Goal: Task Accomplishment & Management: Use online tool/utility

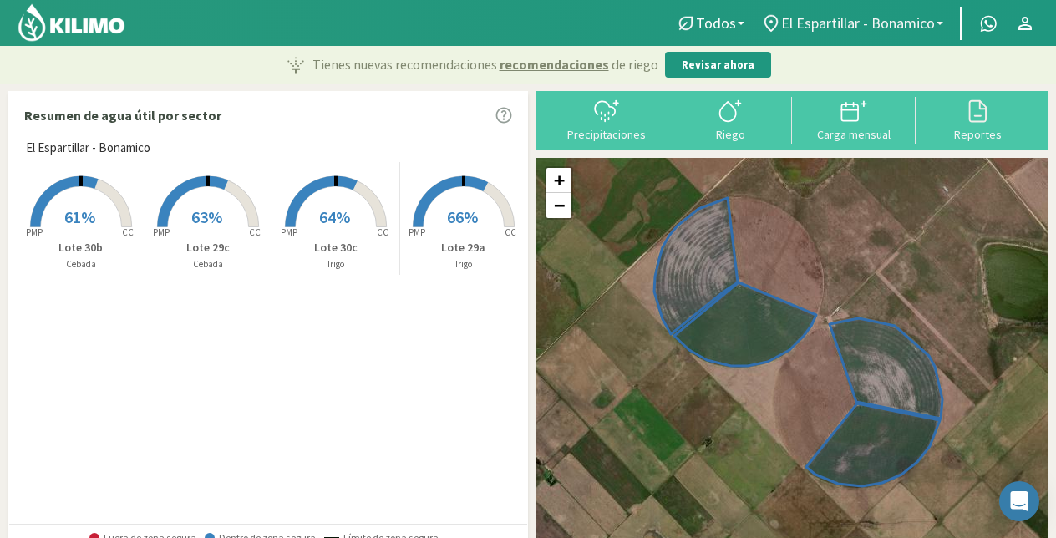
click at [847, 31] on span "El Espartillar - Bonamico" at bounding box center [858, 23] width 154 height 18
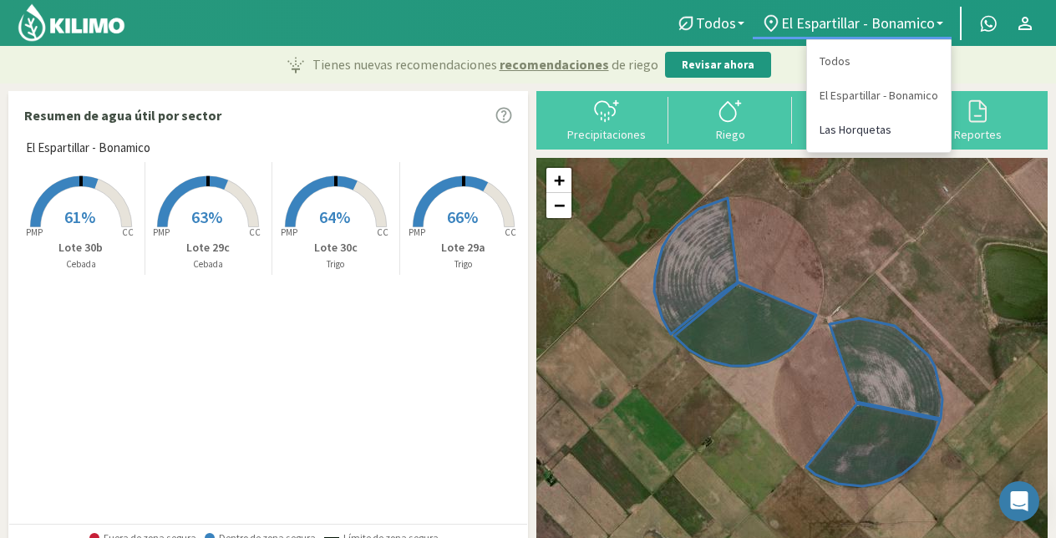
click at [864, 129] on link "Las Horquetas" at bounding box center [879, 130] width 144 height 34
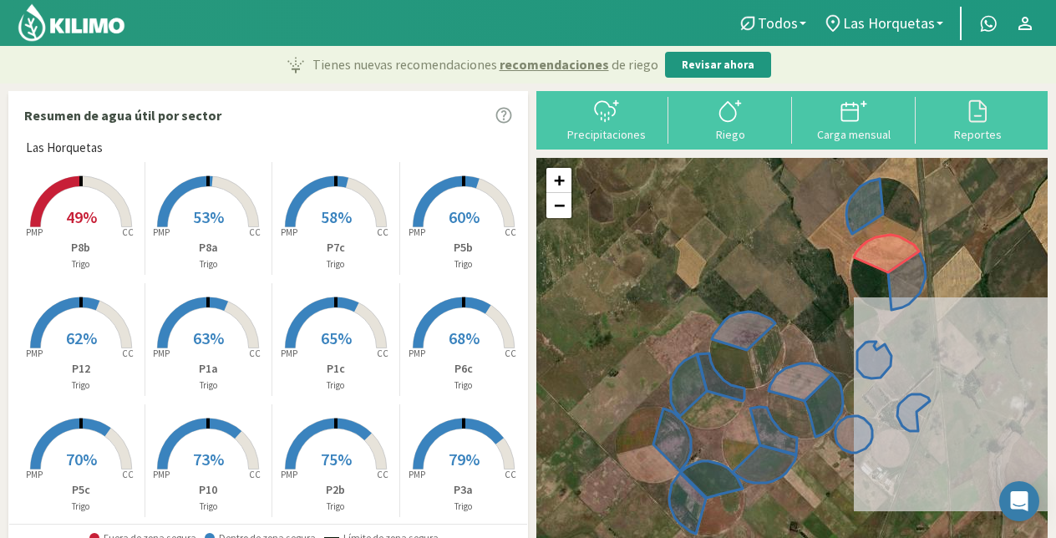
click at [341, 211] on span "58%" at bounding box center [336, 216] width 31 height 21
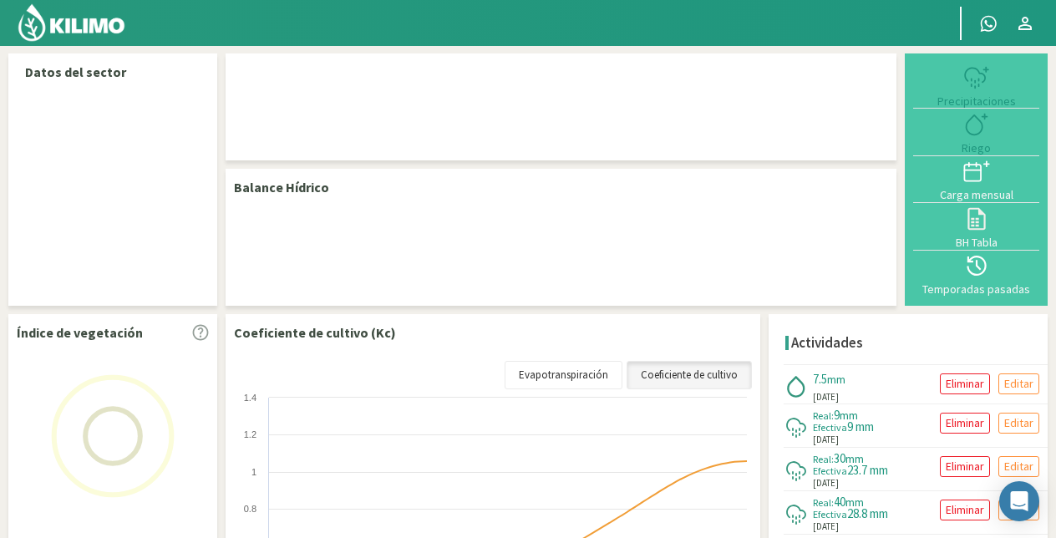
select select "1: Object"
select select "13: Object"
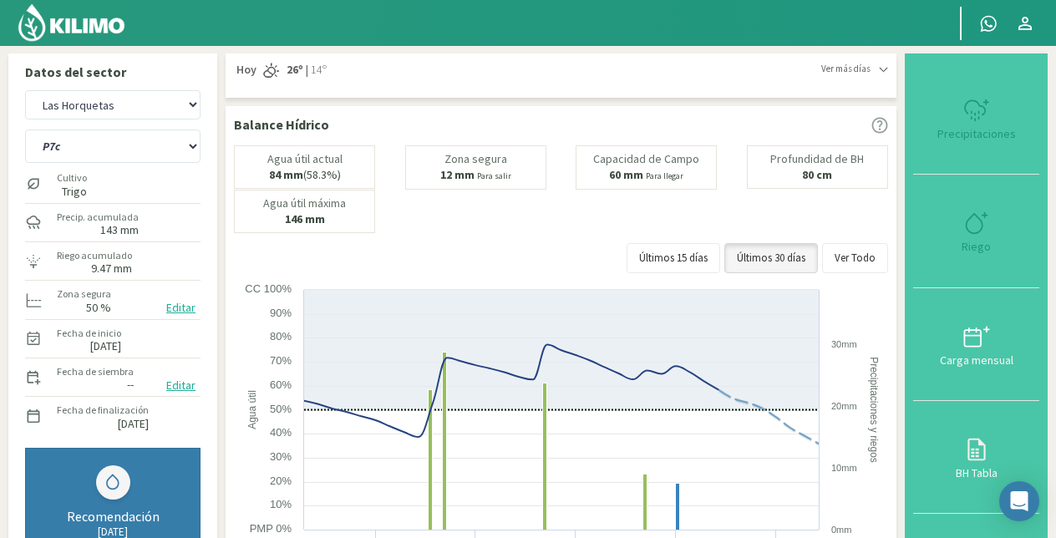
type input "7.51"
click at [971, 223] on icon at bounding box center [976, 223] width 27 height 27
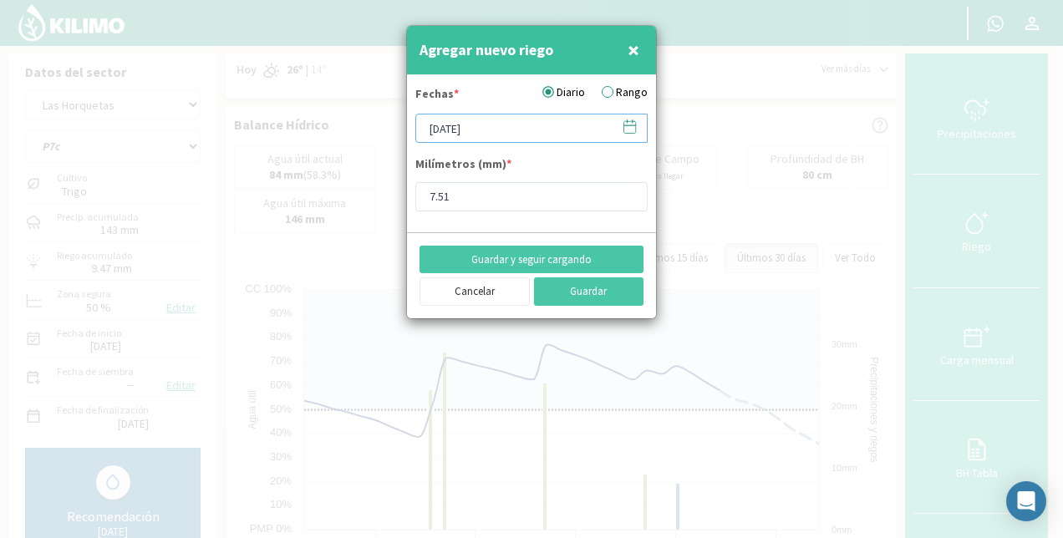
click at [478, 124] on input "[DATE]" at bounding box center [531, 128] width 232 height 29
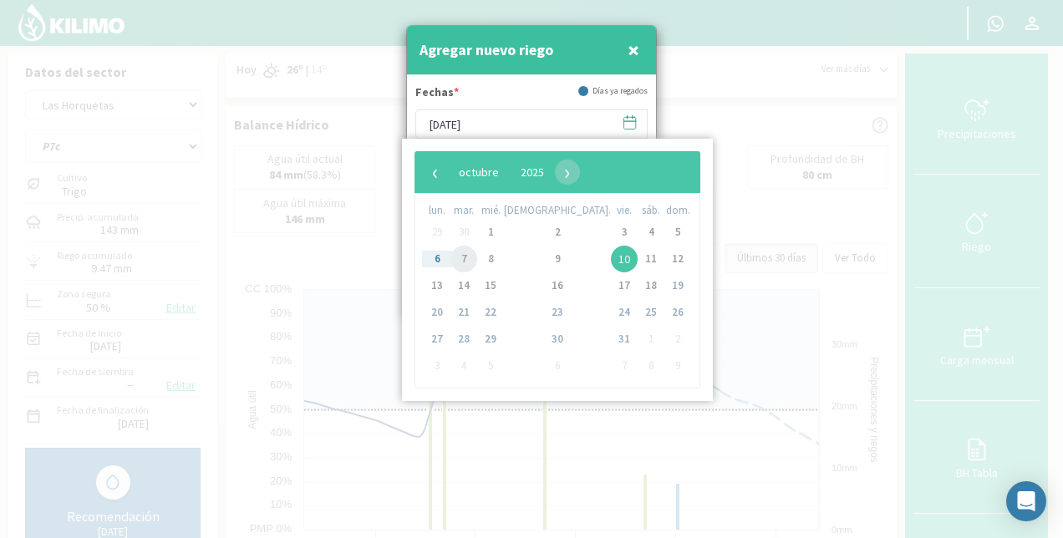
click at [475, 257] on span "7" at bounding box center [463, 259] width 27 height 27
type input "[DATE]"
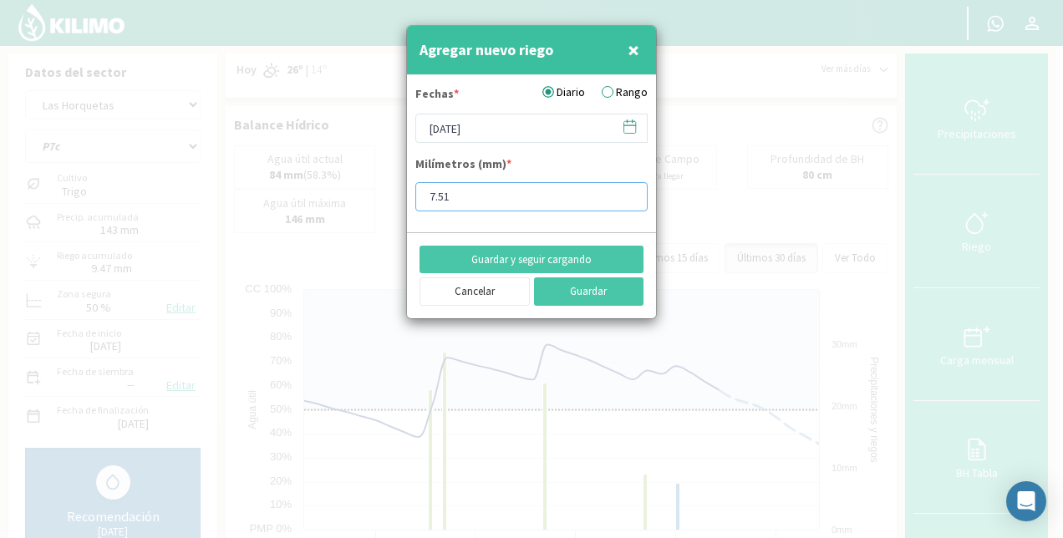
drag, startPoint x: 475, startPoint y: 190, endPoint x: 369, endPoint y: 209, distance: 106.9
click at [369, 209] on div "Agregar nuevo riego × Fechas * Diario Rango [DATE] Milímetros (mm) * 7.51 Guard…" at bounding box center [531, 269] width 1063 height 538
type input "6.86"
click at [545, 260] on button "Guardar y seguir cargando" at bounding box center [531, 260] width 224 height 28
click at [463, 130] on input "[DATE]" at bounding box center [531, 128] width 232 height 29
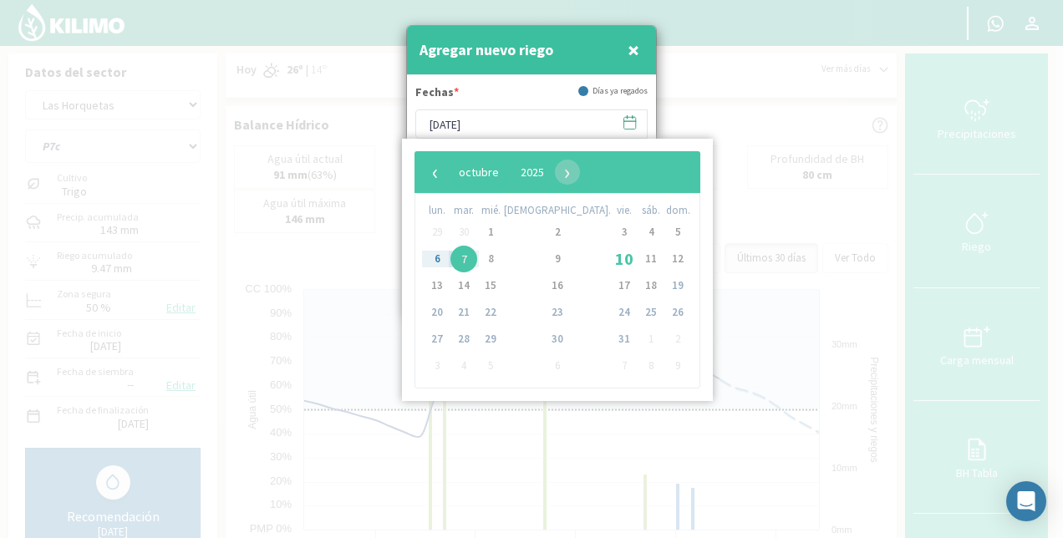
click at [589, 42] on div "Agregar nuevo riego ×" at bounding box center [531, 50] width 249 height 49
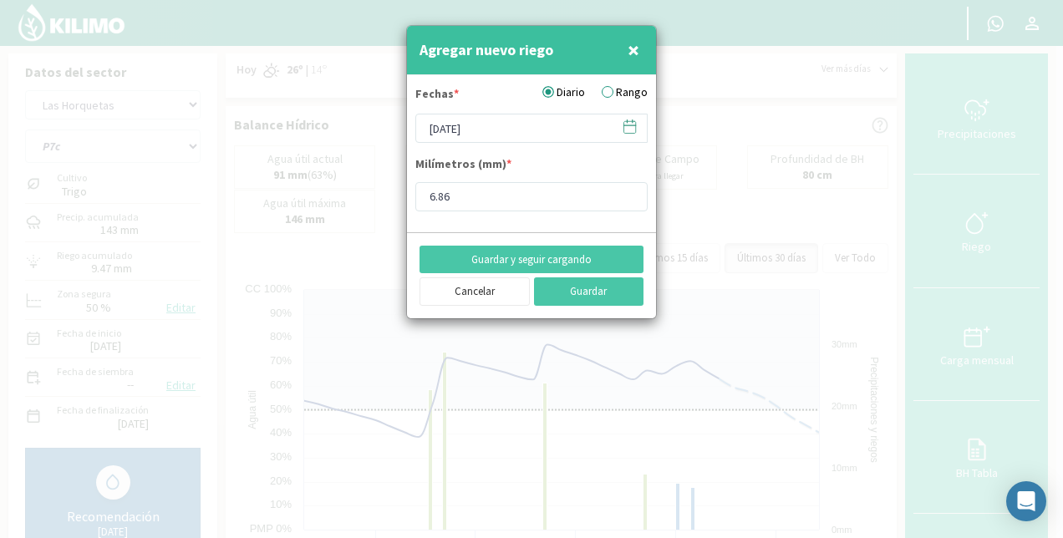
click at [630, 90] on label "Rango" at bounding box center [625, 93] width 46 height 18
click at [0, 0] on input "Rango" at bounding box center [0, 0] width 0 height 0
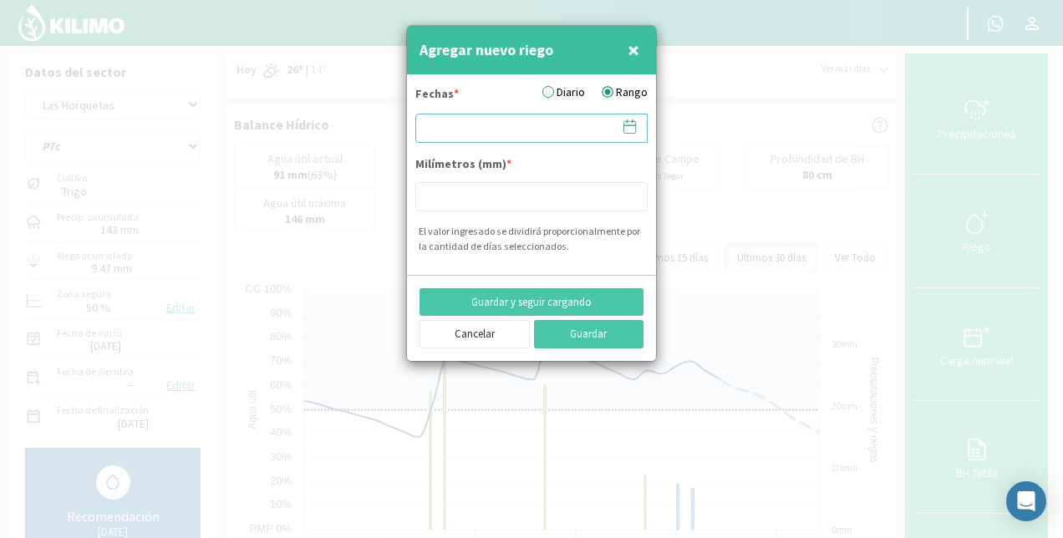
click at [500, 135] on input at bounding box center [531, 128] width 232 height 29
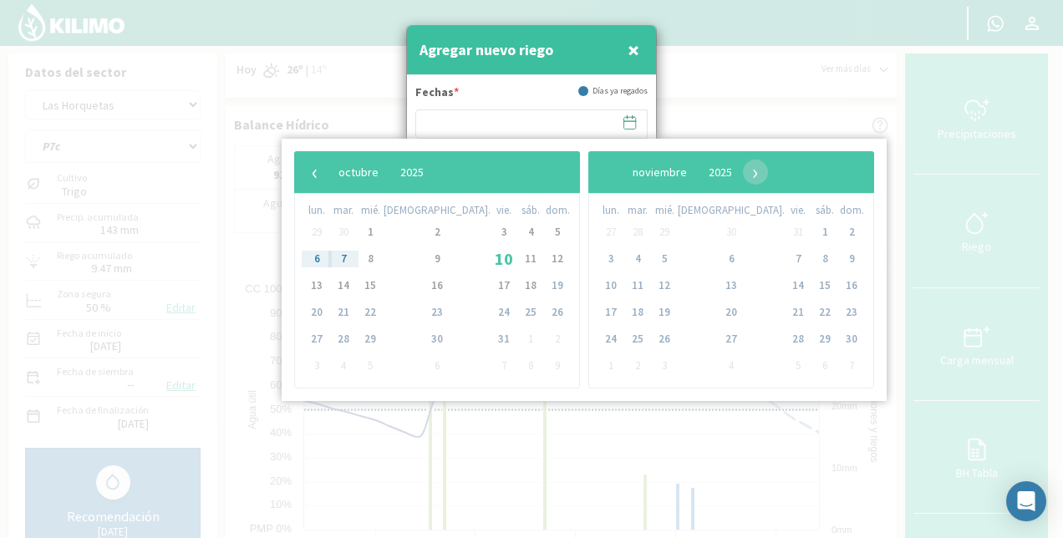
click at [383, 259] on td "8" at bounding box center [370, 259] width 27 height 27
click at [378, 253] on span "8" at bounding box center [370, 259] width 27 height 27
click at [424, 253] on span "9" at bounding box center [437, 259] width 27 height 27
type input "[DATE] - [DATE]"
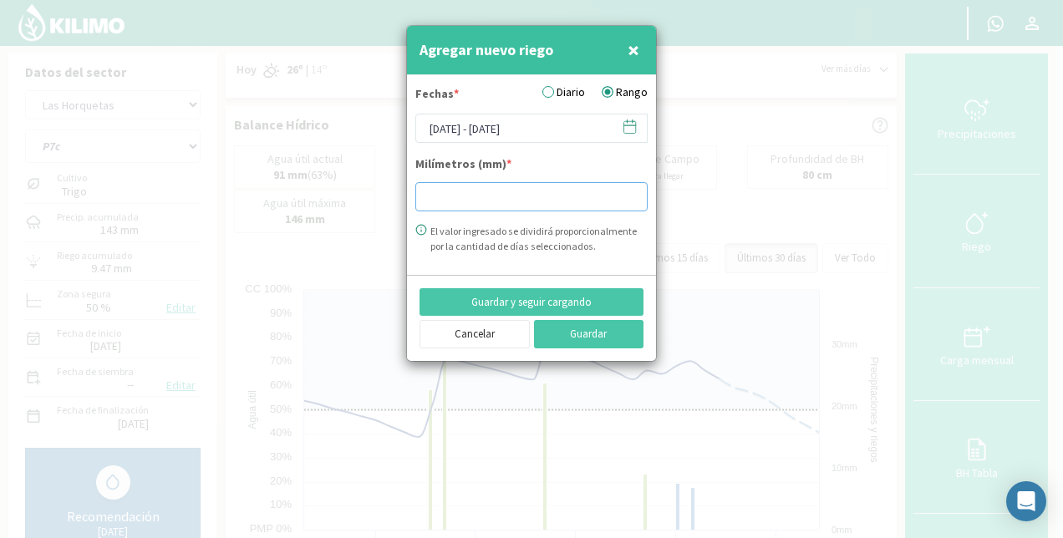
click at [467, 186] on input "number" at bounding box center [531, 196] width 232 height 29
type input "13.71"
click at [589, 331] on button "Guardar" at bounding box center [589, 334] width 110 height 28
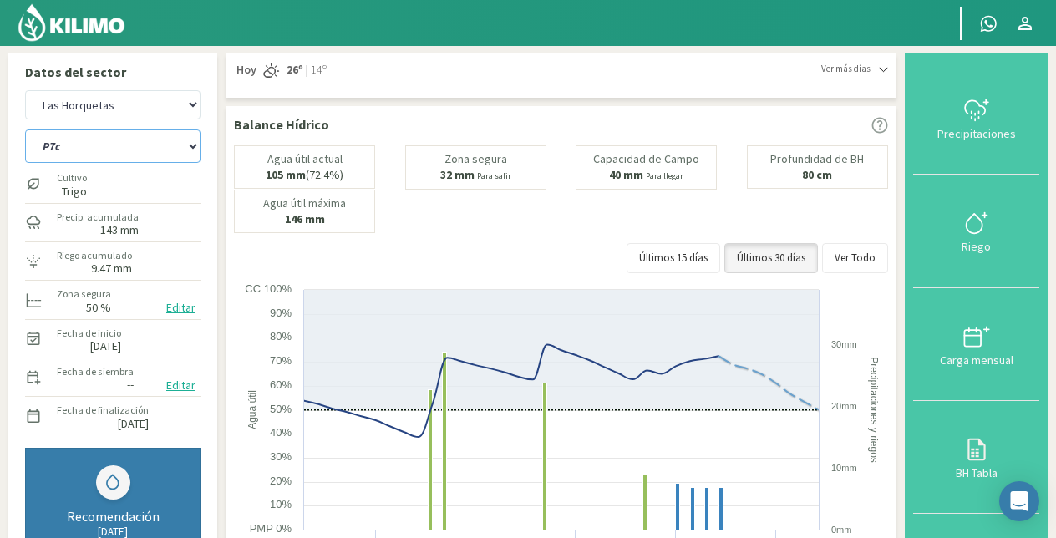
click at [97, 148] on select "P10 P12 P14 P1a P1c P2a P2b P3a P3c P4c P5b P5c P6c P7c P8a P8b" at bounding box center [112, 145] width 175 height 33
select select "12: Object"
click at [25, 129] on select "P10 P12 P14 P1a P1c P2a P2b P3a P3c P4c P5b P5c P6c P7c P8a P8b" at bounding box center [112, 145] width 175 height 33
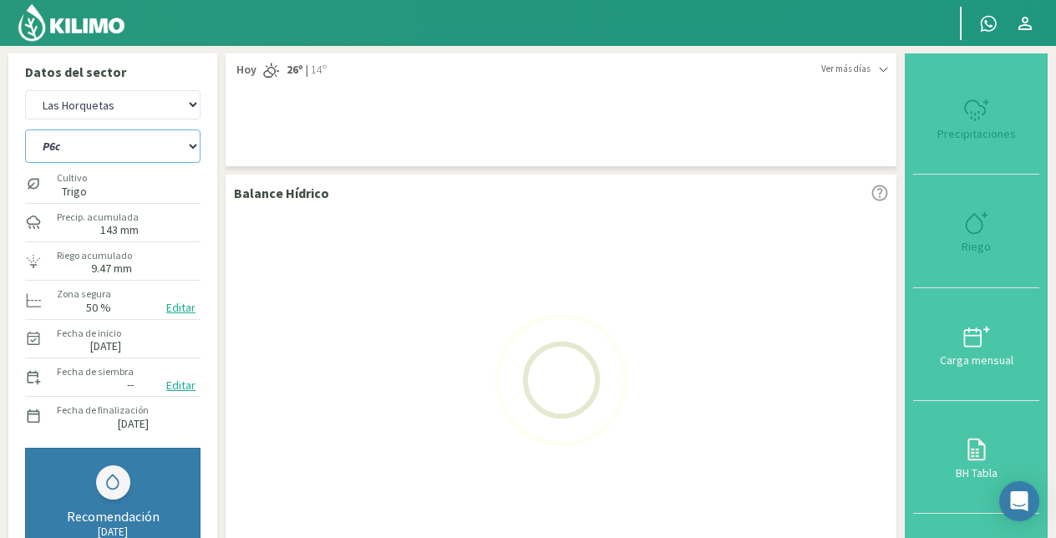
select select "3: Object"
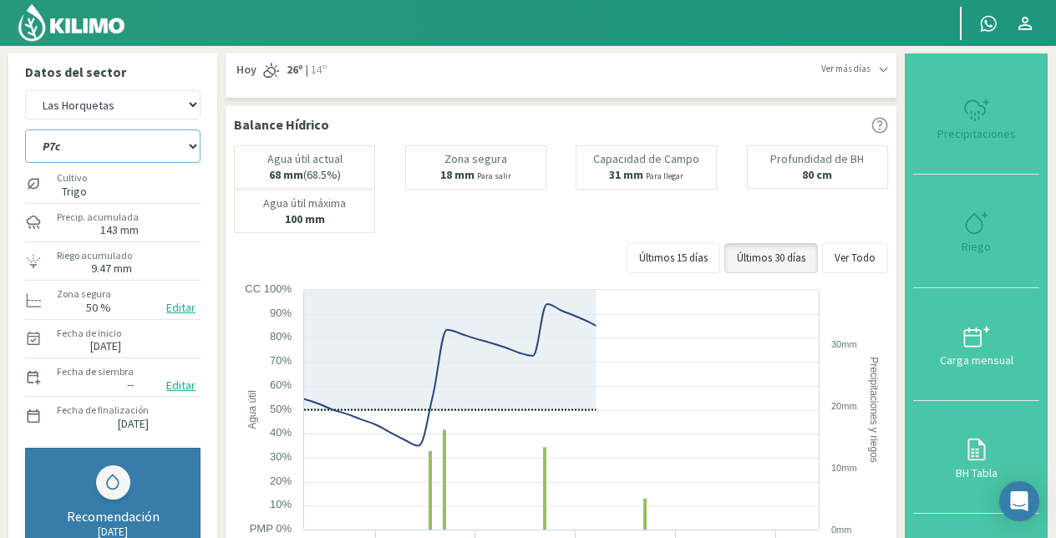
select select "28: Object"
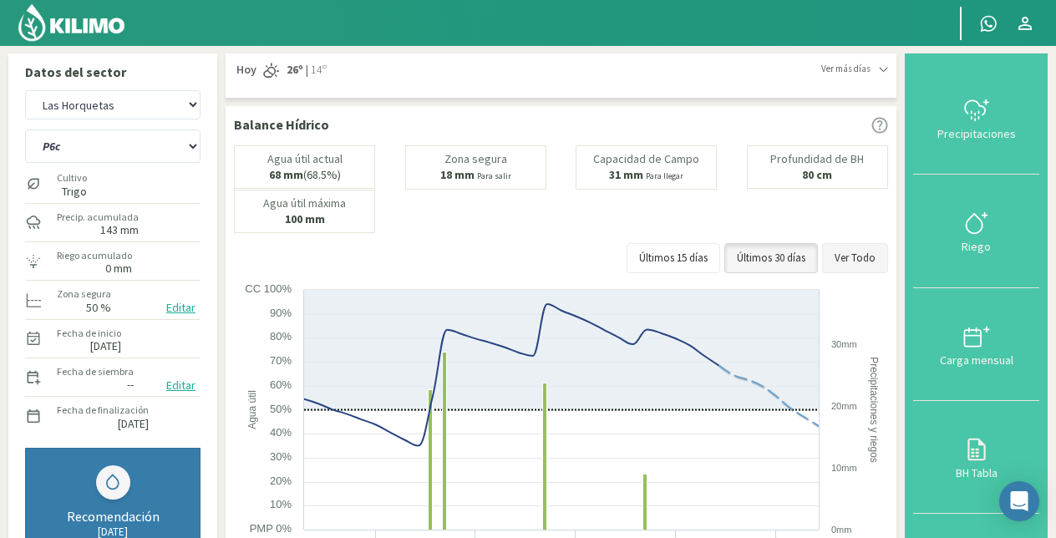
click at [851, 267] on button "Ver Todo" at bounding box center [855, 258] width 66 height 30
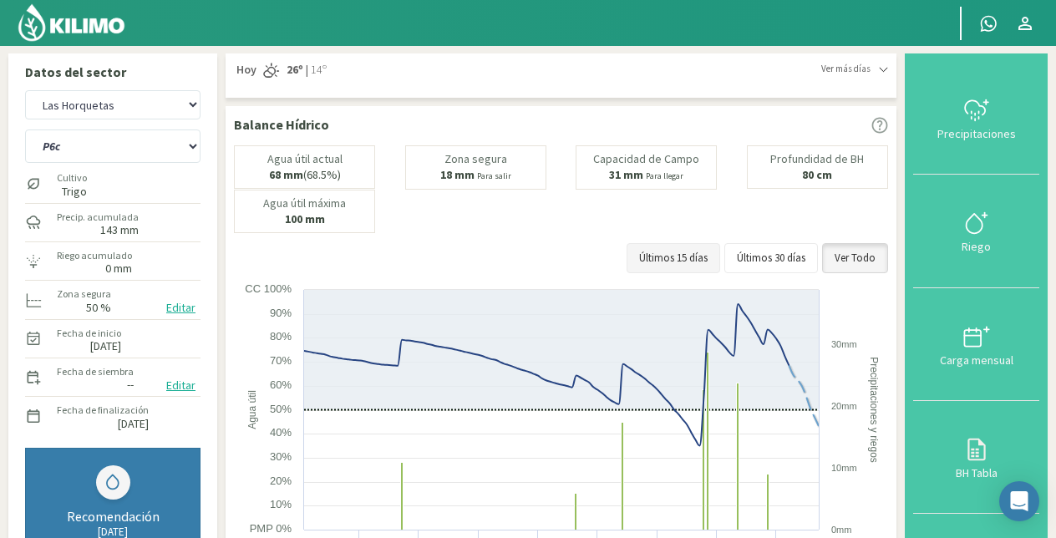
click at [720, 256] on button "Últimos 15 días" at bounding box center [674, 258] width 94 height 30
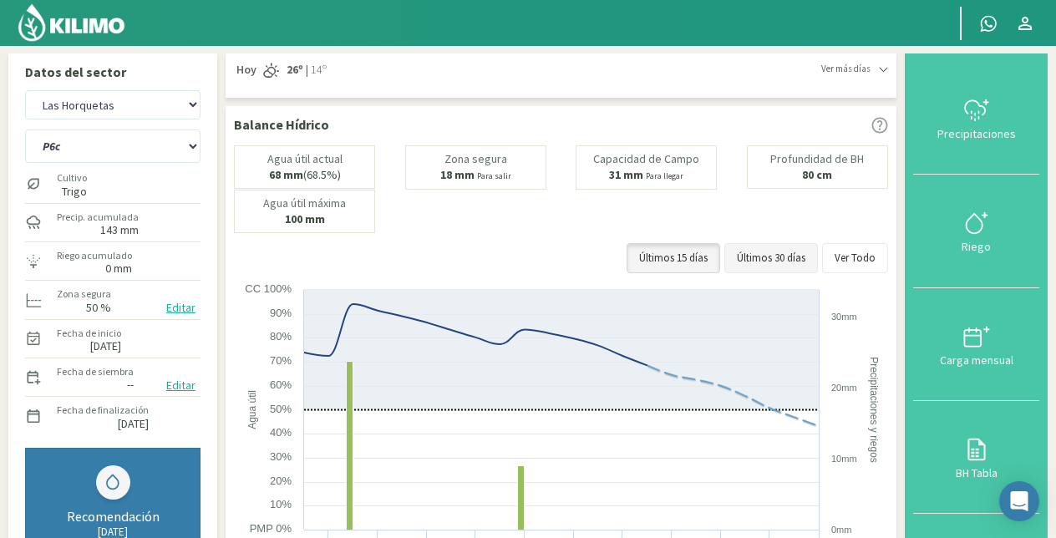
click at [781, 255] on button "Últimos 30 días" at bounding box center [771, 258] width 94 height 30
